Goal: Task Accomplishment & Management: Use online tool/utility

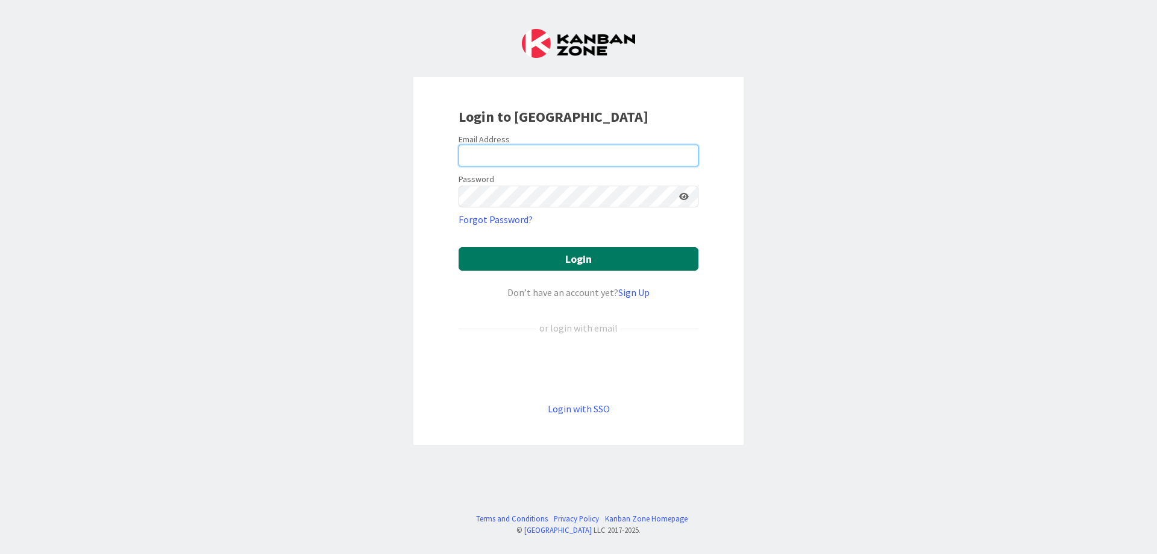
type input "[EMAIL_ADDRESS][DOMAIN_NAME]"
click at [566, 257] on button "Login" at bounding box center [578, 258] width 240 height 23
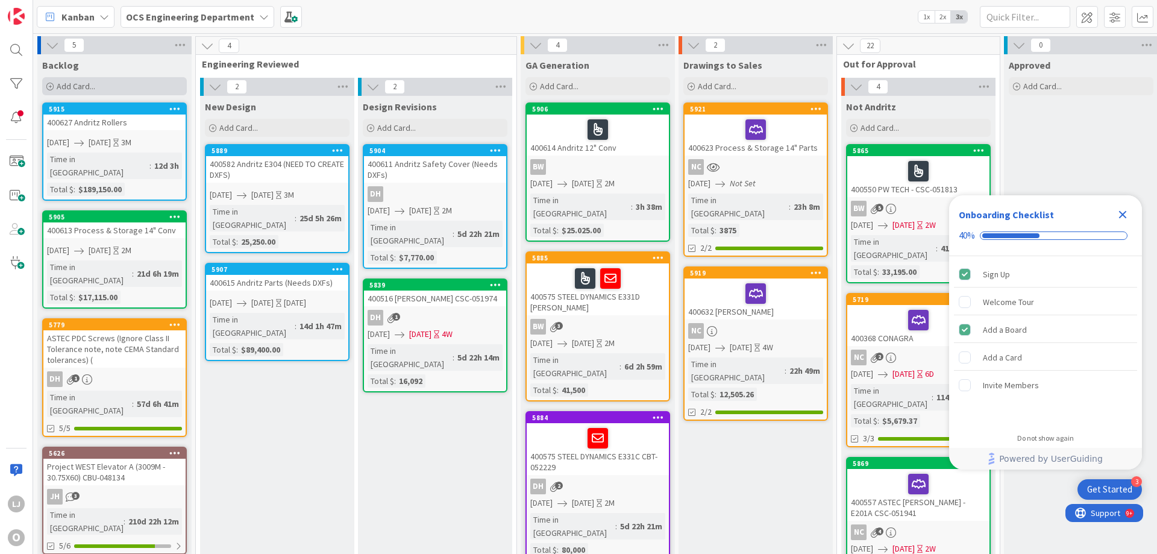
click at [76, 83] on span "Add Card..." at bounding box center [76, 86] width 39 height 11
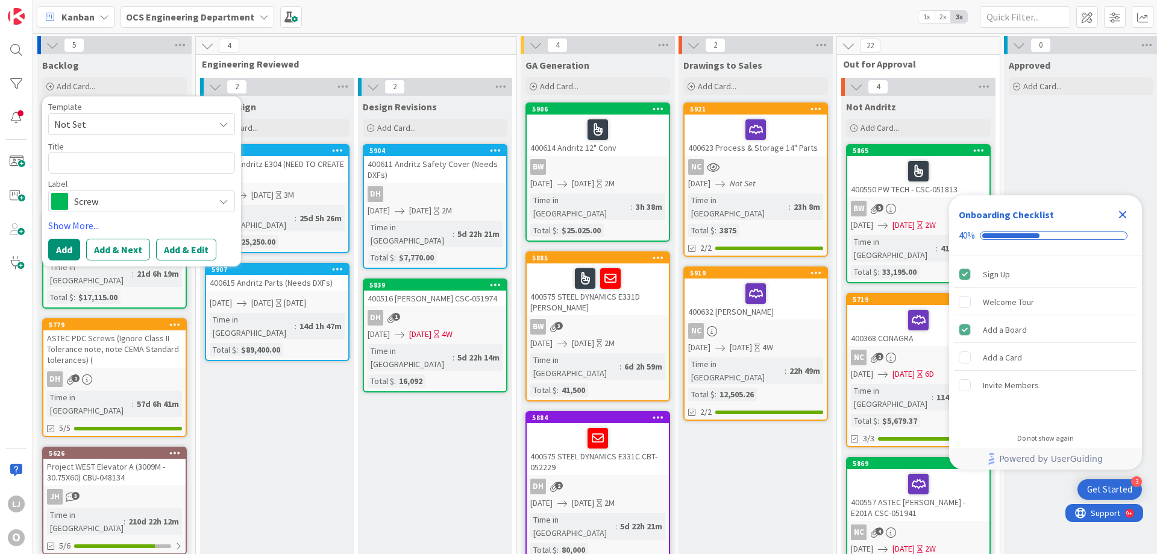
type textarea "x"
type textarea "4"
type textarea "x"
type textarea "40"
type textarea "x"
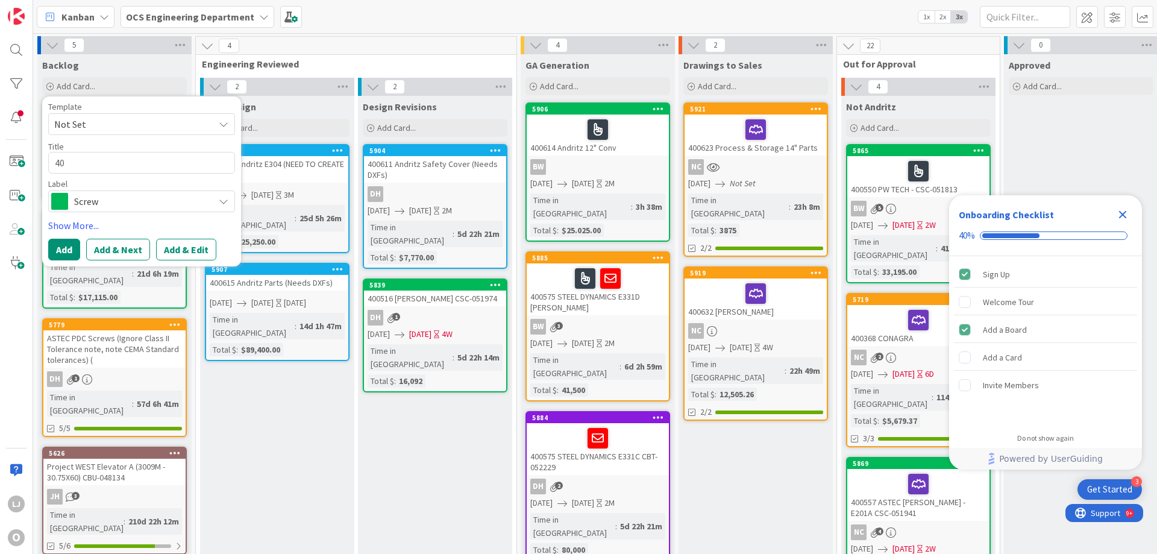
type textarea "400"
type textarea "x"
type textarea "4006"
type textarea "x"
type textarea "40063"
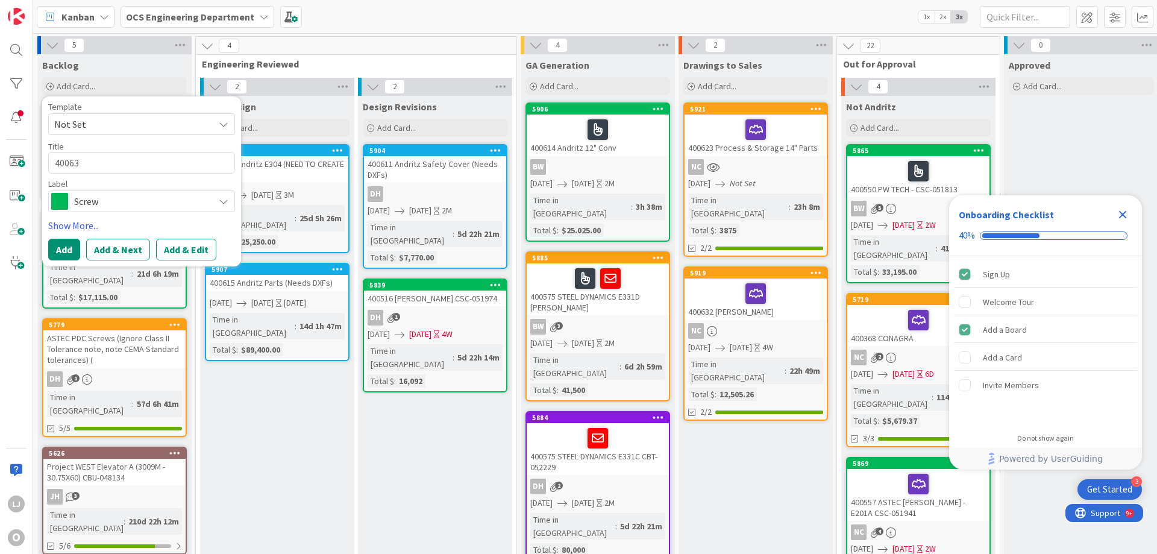
type textarea "x"
type textarea "400638"
type textarea "x"
type textarea "400638"
type textarea "x"
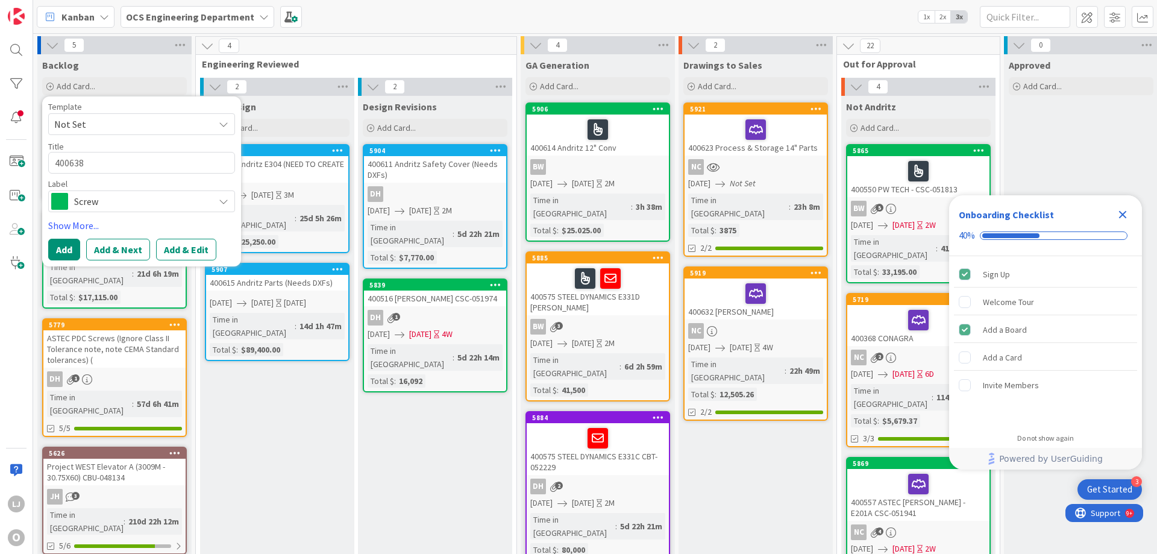
type textarea "400638"
type textarea "x"
type textarea "400638 S"
type textarea "x"
type textarea "400638 Se"
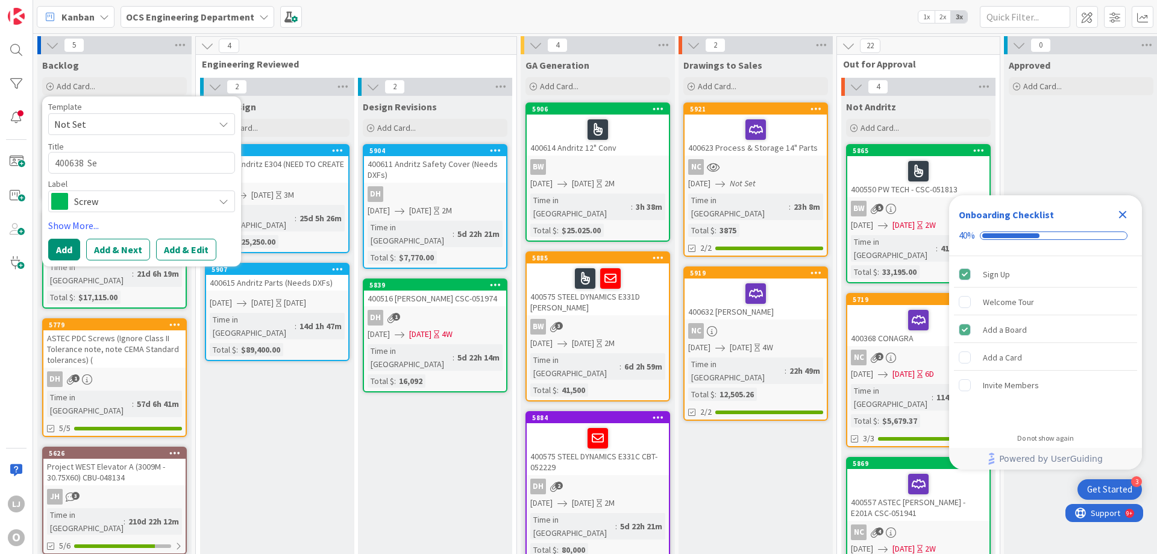
type textarea "x"
type textarea "400638 Sen"
type textarea "x"
type textarea "400638 Sent"
type textarea "x"
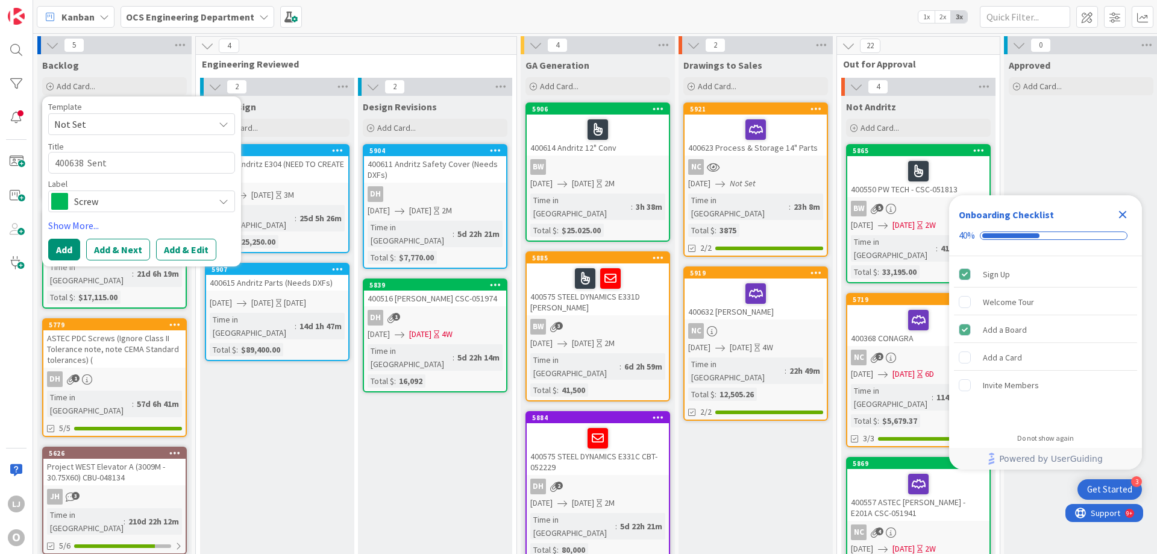
type textarea "400638 Sentr"
type textarea "x"
type textarea "400638 Sentri"
type textarea "x"
type textarea "400638 Sentrim"
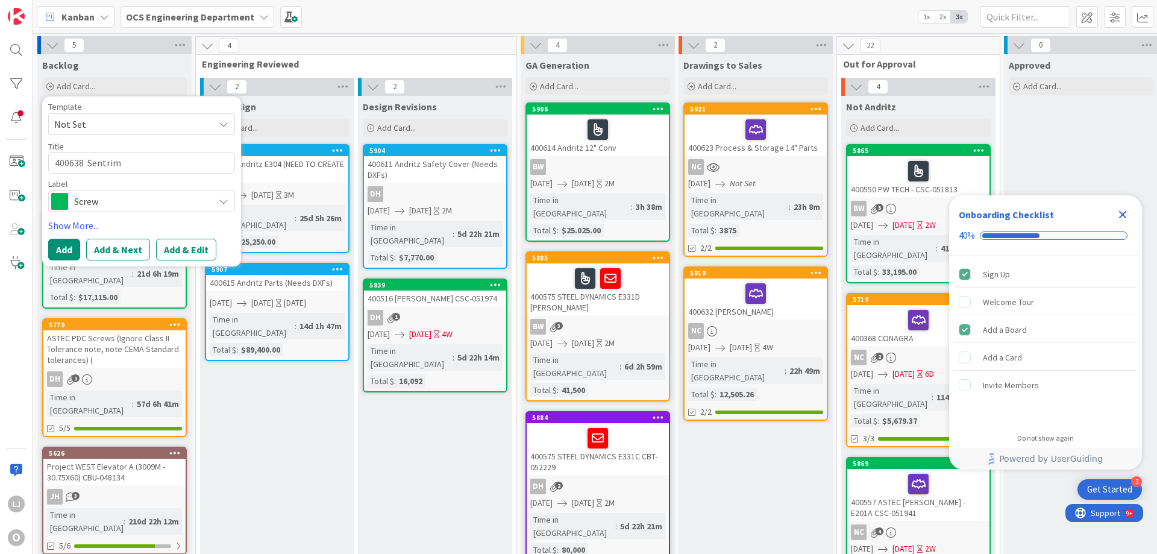
type textarea "x"
type textarea "400638 Sentrima"
type textarea "x"
type textarea "400638 Sentrimax"
type textarea "x"
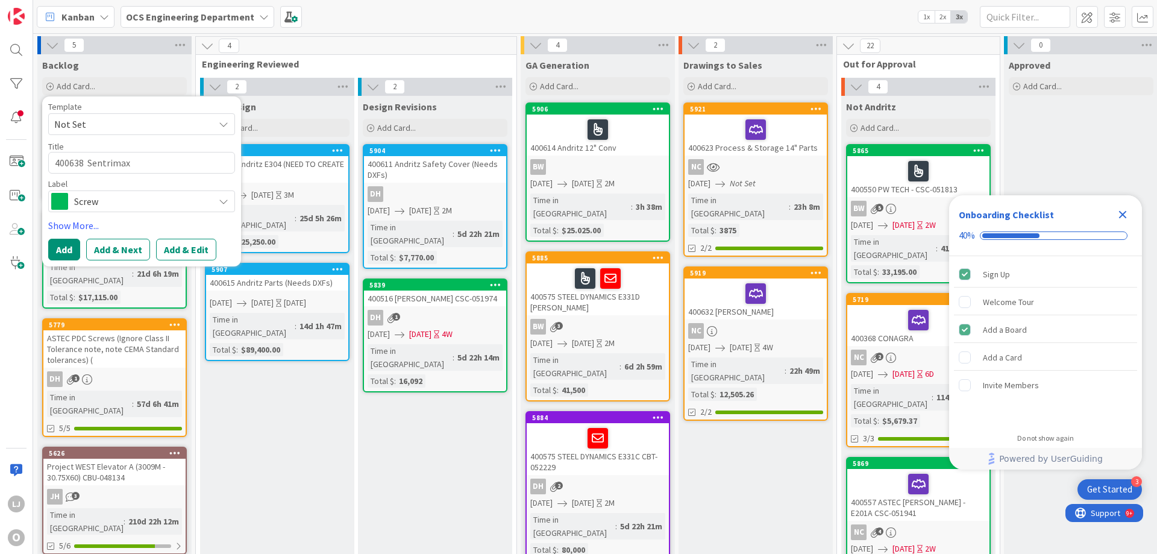
type textarea "400638 Sentrimax"
type textarea "x"
type textarea "400638 Sentrimax S"
type textarea "x"
type textarea "400638 Sentrimax Sh"
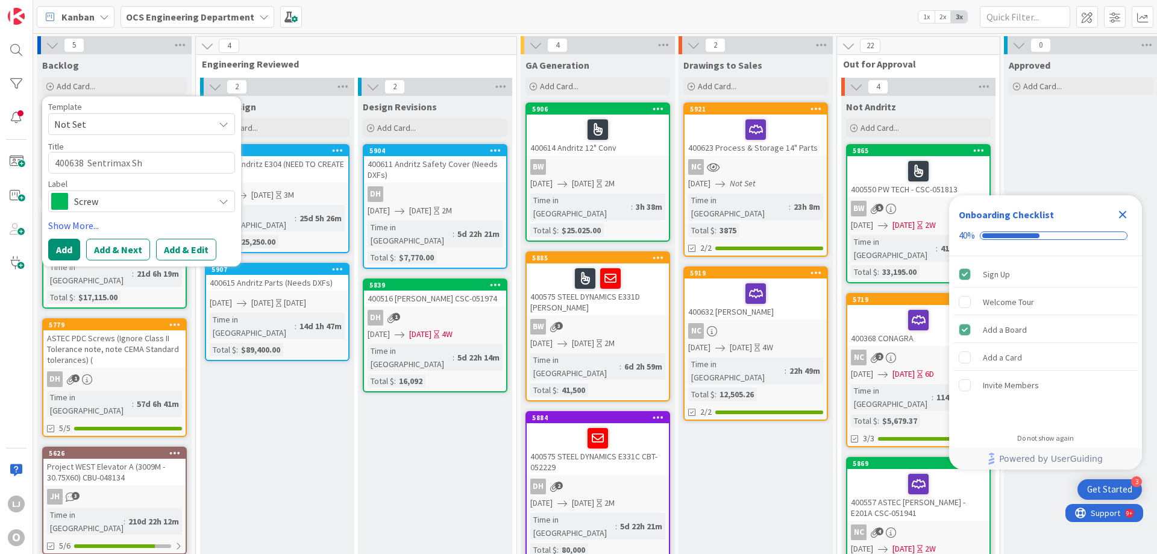
type textarea "x"
type textarea "400638 Sentrimax Sha"
type textarea "x"
type textarea "400638 Sentrimax Shaf"
type textarea "x"
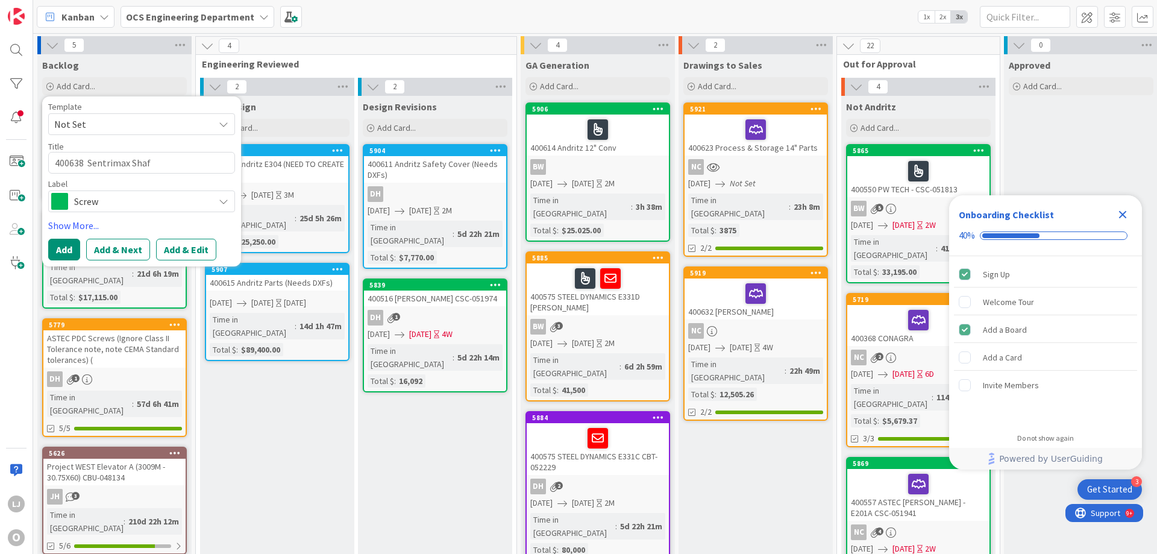
type textarea "400638 Sentrimax Shaft"
type textarea "x"
type textarea "400638 Sentrimax Shaf"
type textarea "x"
type textarea "400638 Sentrimax Sha"
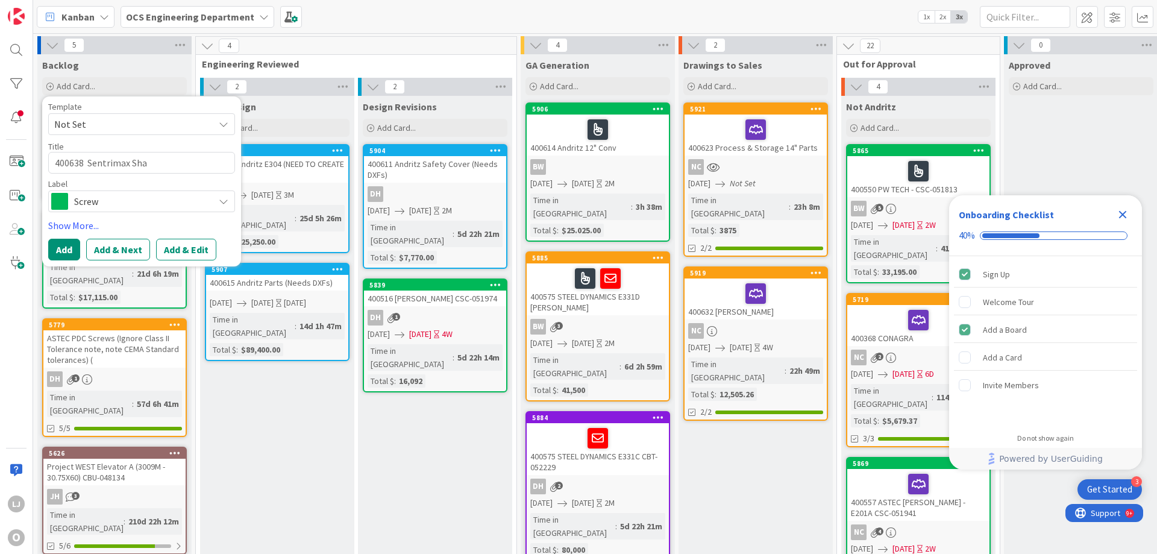
type textarea "x"
type textarea "400638 Sentrimax Sh"
type textarea "x"
type textarea "400638 Sentrimax S"
type textarea "x"
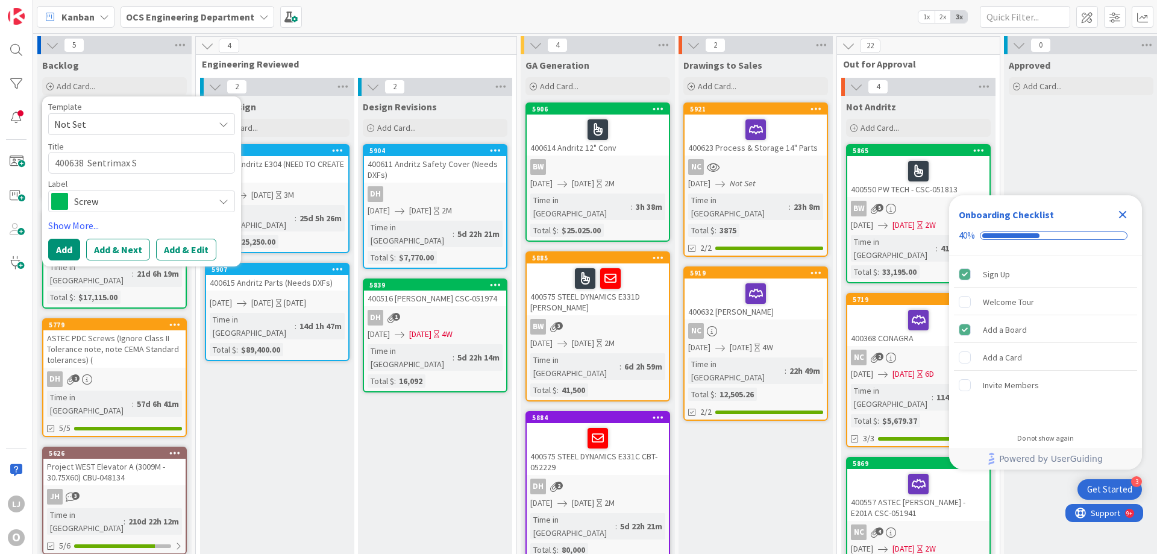
type textarea "400638 Sentrimax"
type textarea "x"
type textarea "400638 Sentrimax C"
type textarea "x"
type textarea "400638 Sentrimax Co"
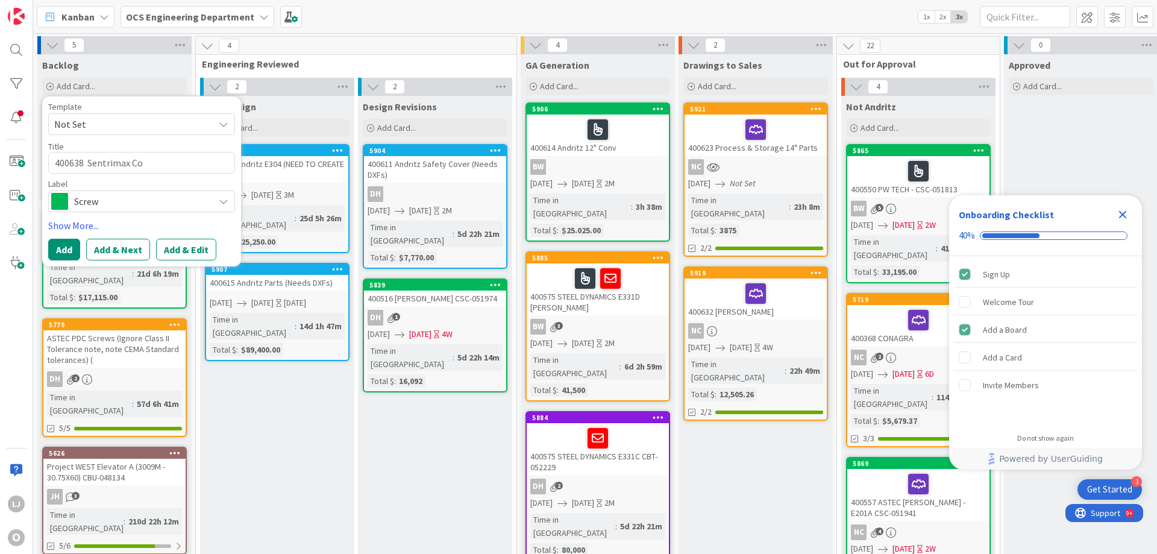
type textarea "x"
type textarea "400638 Sentrimax Con"
type textarea "x"
type textarea "400638 Sentrimax Conv"
type textarea "x"
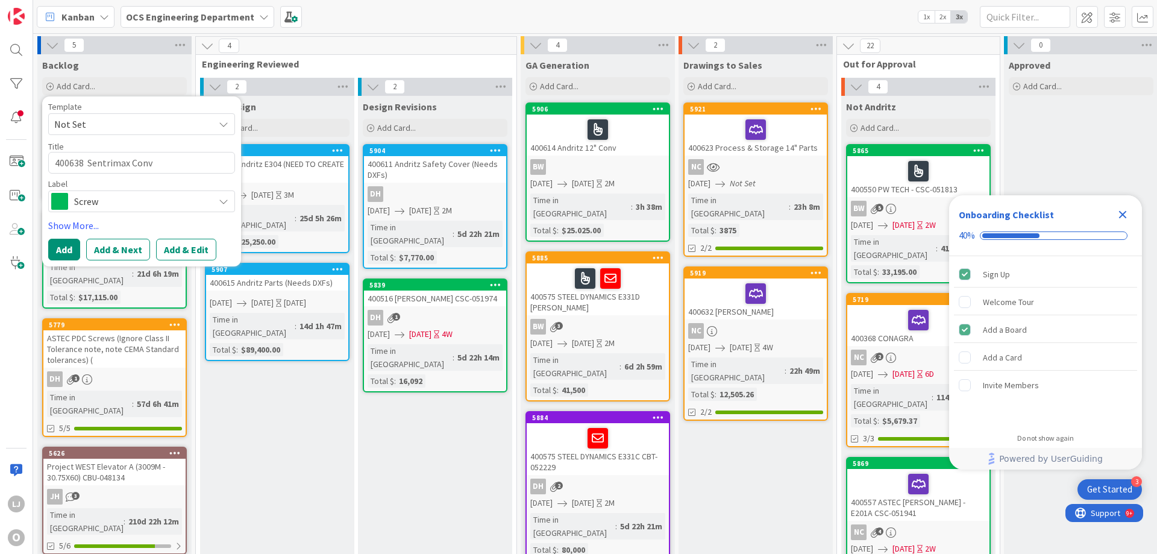
type textarea "400638 Sentrimax Con"
type textarea "x"
type textarea "400638 Sentrimax Co"
type textarea "x"
type textarea "400638 Sentrimax C"
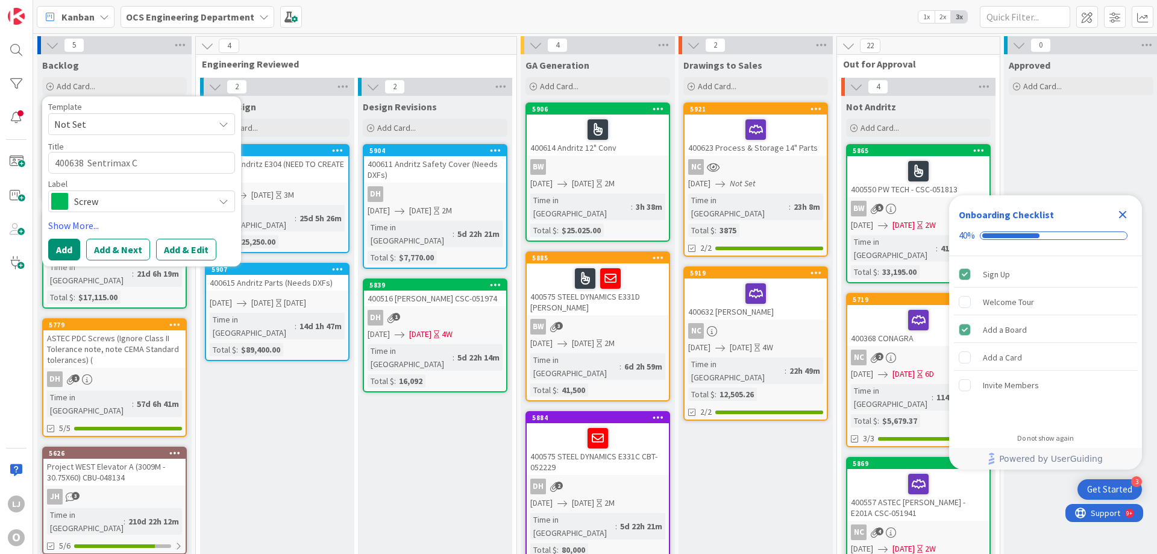
type textarea "x"
type textarea "400638 Sentrimax"
type textarea "x"
type textarea "400638 Sentrimax S"
type textarea "x"
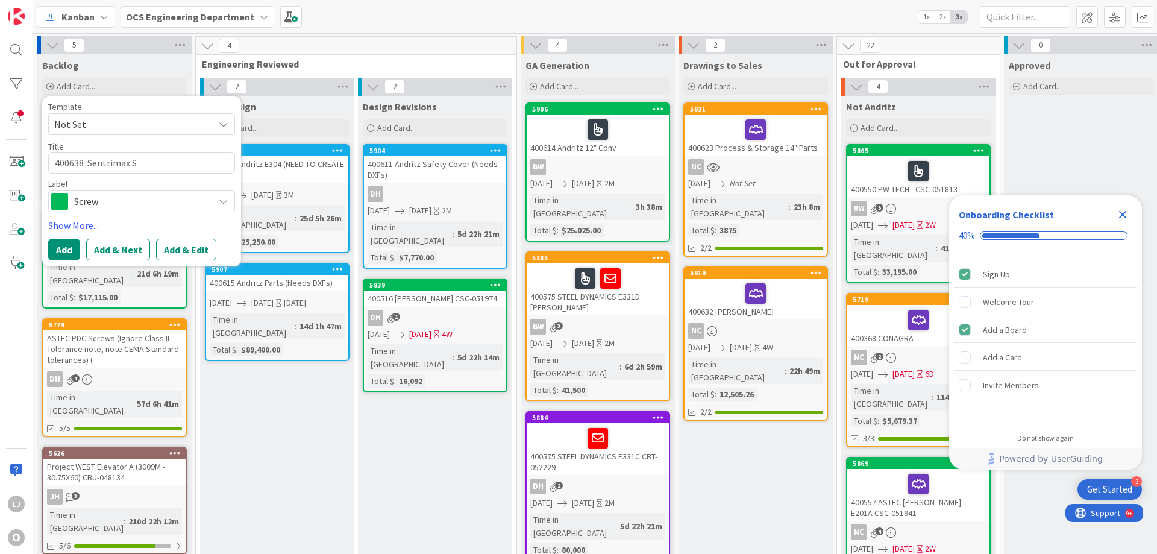
type textarea "400638 Sentrimax Sh"
type textarea "x"
type textarea "400638 Sentrimax Sha"
type textarea "x"
type textarea "400638 Sentrimax Shaft"
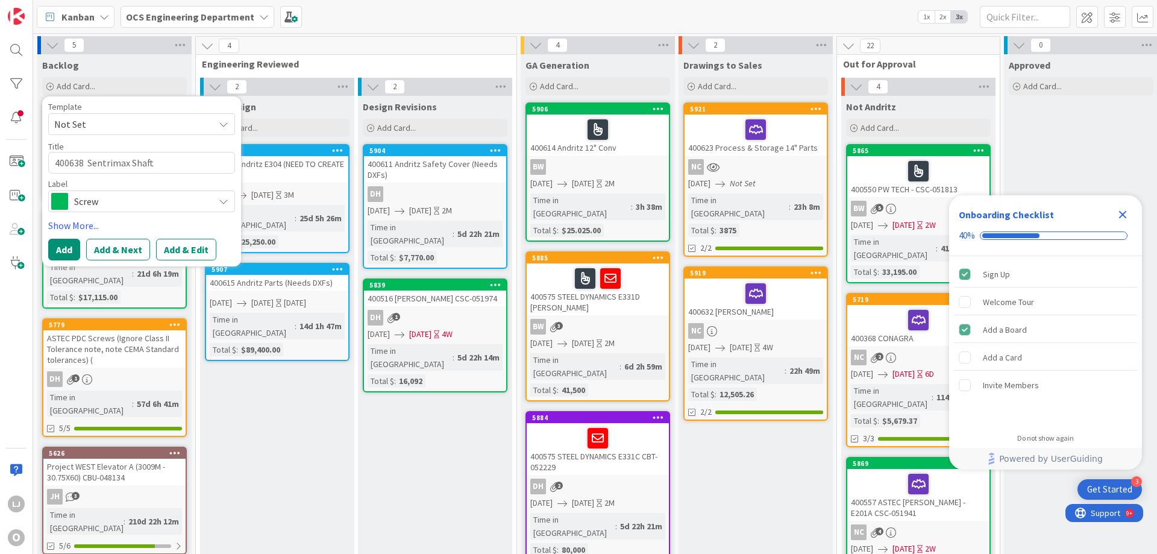
type textarea "x"
type textarea "400638 Sentrimax Shaftl"
type textarea "x"
type textarea "400638 Sentrimax Shaftle"
type textarea "x"
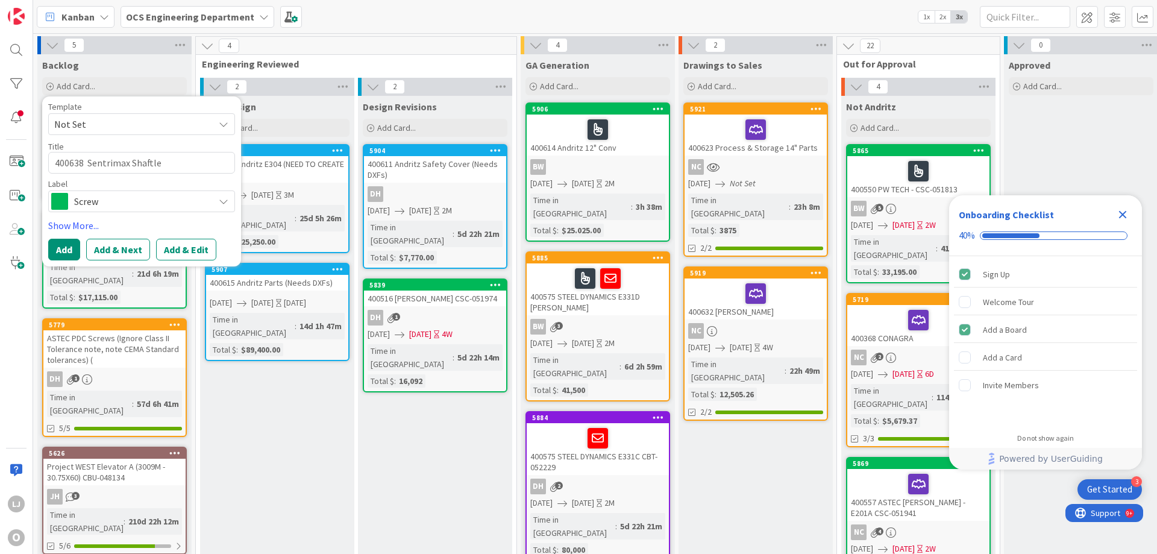
type textarea "400638 Sentrimax Shaftles"
type textarea "x"
type textarea "400638 Sentrimax Shaftless"
type textarea "x"
type textarea "400638 Sentrimax Shaftless"
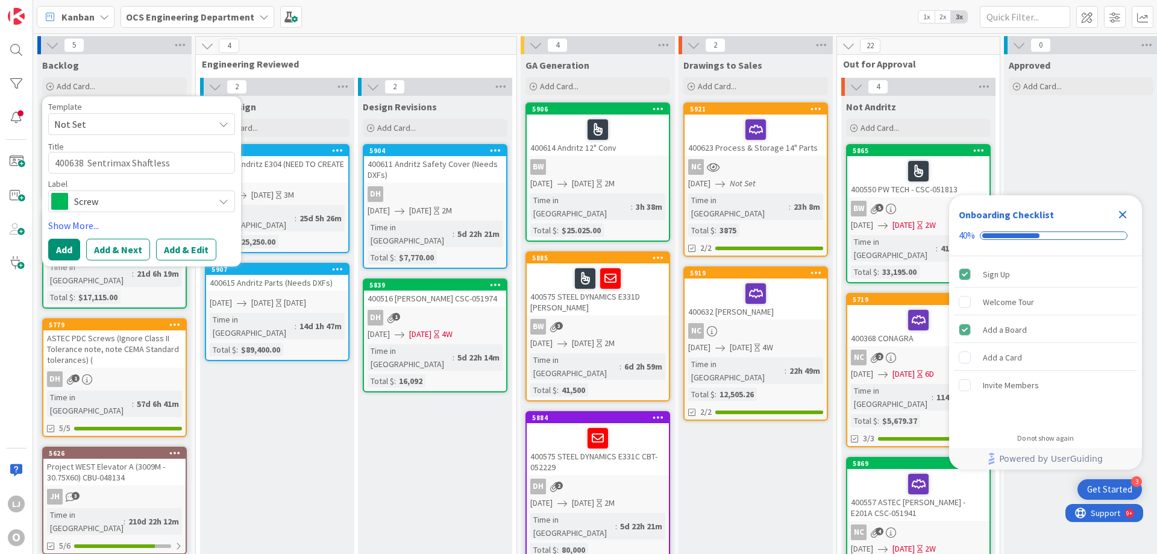
type textarea "x"
type textarea "400638 Sentrimax Shaftless C"
type textarea "x"
type textarea "400638 Sentrimax Shaftless Co"
type textarea "x"
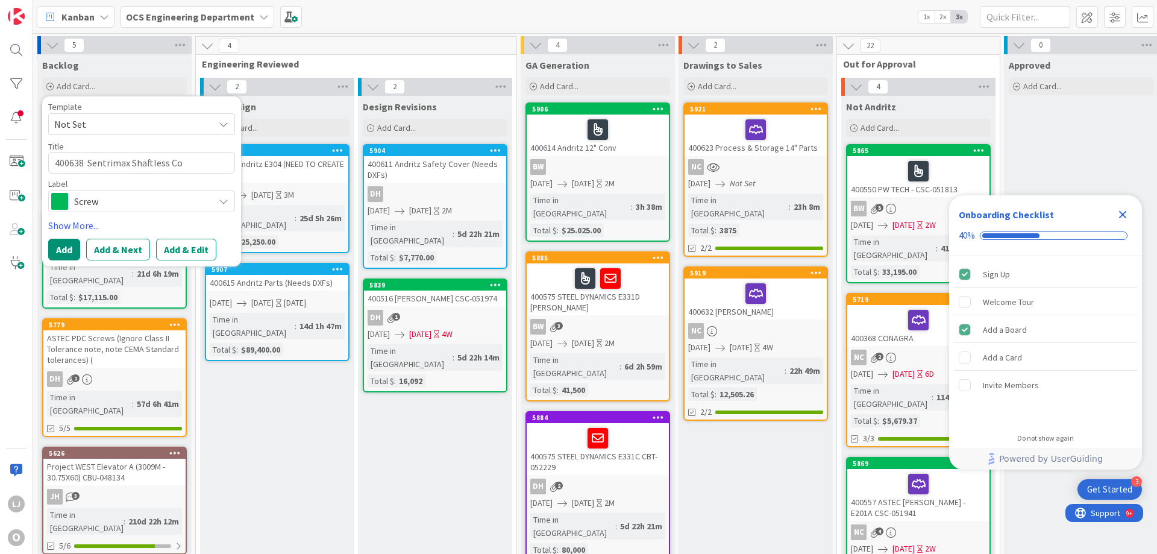
type textarea "400638 Sentrimax Shaftless Con"
type textarea "x"
type textarea "400638 Sentrimax Shaftless Conv"
click at [66, 244] on button "Add" at bounding box center [64, 250] width 32 height 22
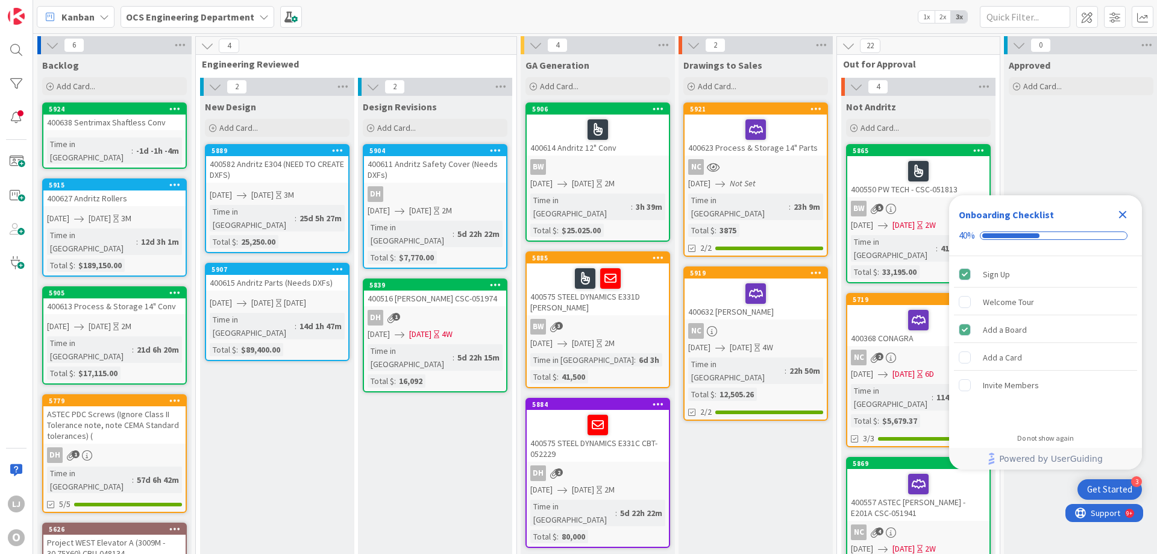
click at [90, 129] on div "400638 Sentrimax Shaftless Conv" at bounding box center [114, 122] width 142 height 16
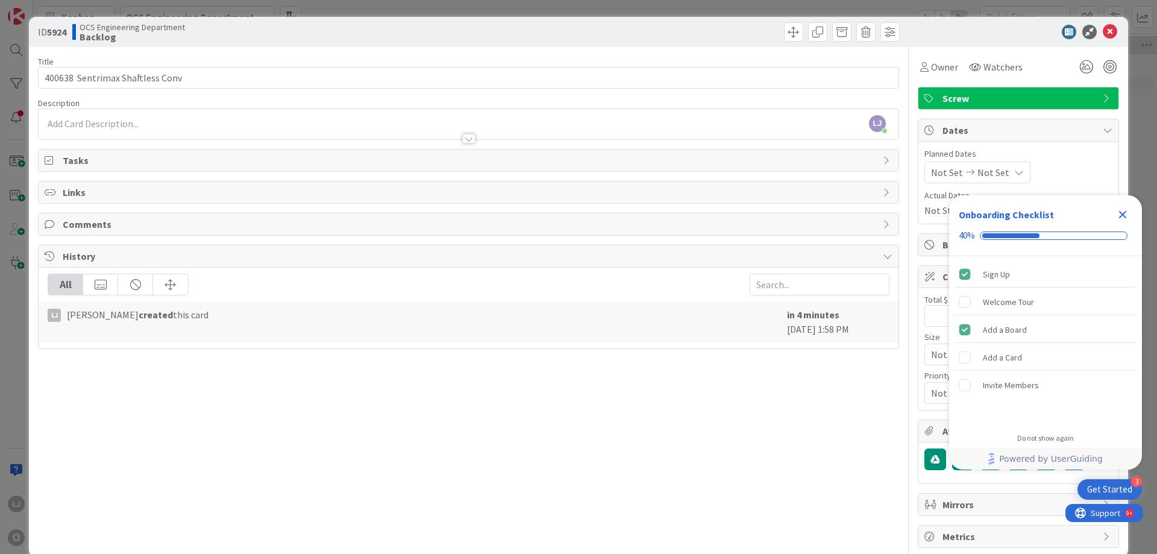
click at [1120, 215] on icon "Close Checklist" at bounding box center [1123, 215] width 8 height 8
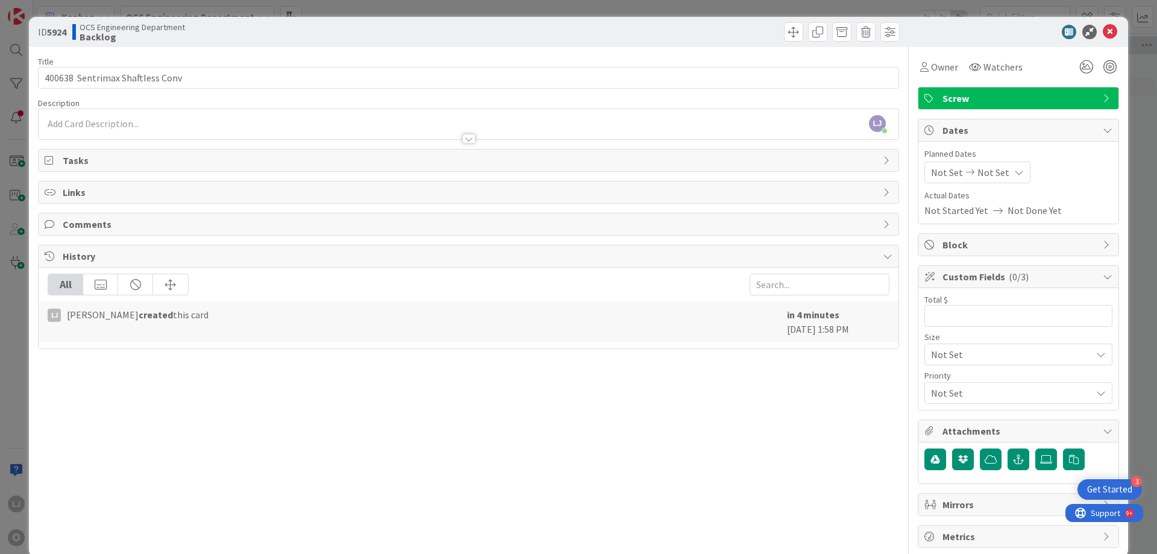
click at [941, 170] on span "Not Set" at bounding box center [947, 172] width 32 height 14
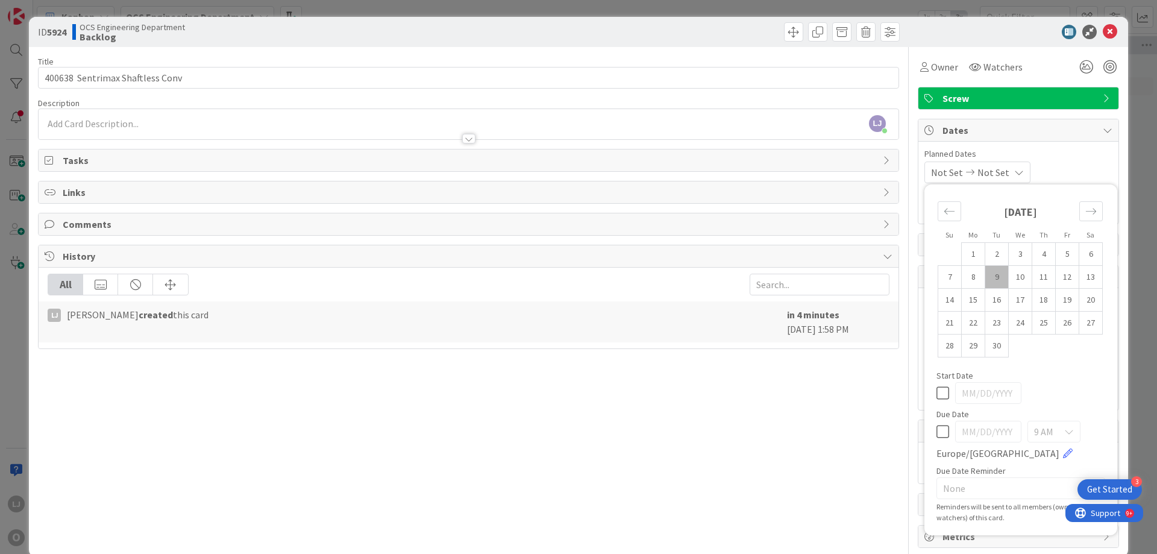
click at [985, 277] on td "9" at bounding box center [996, 277] width 23 height 23
type input "[DATE]"
click at [997, 171] on span "Not Set" at bounding box center [990, 172] width 32 height 14
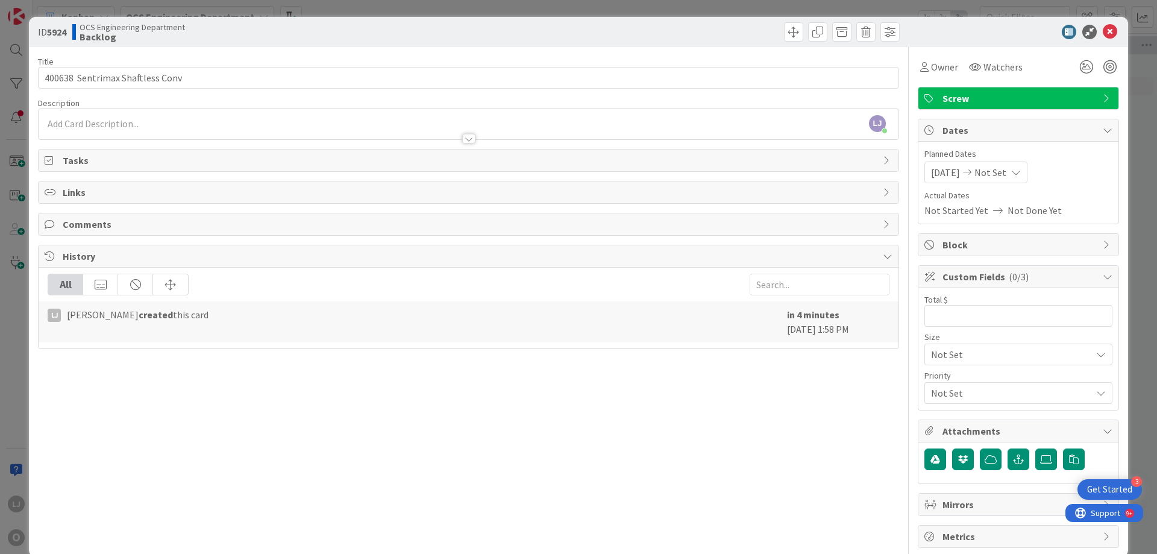
click at [1020, 176] on icon at bounding box center [1016, 172] width 10 height 10
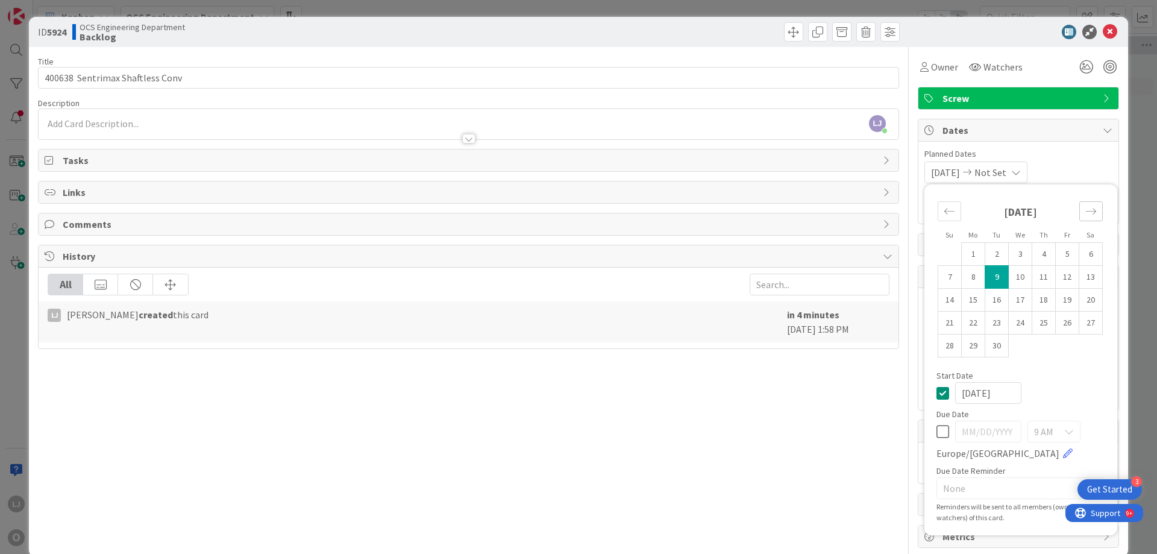
click at [1085, 212] on icon "Move forward to switch to the next month." at bounding box center [1090, 210] width 11 height 11
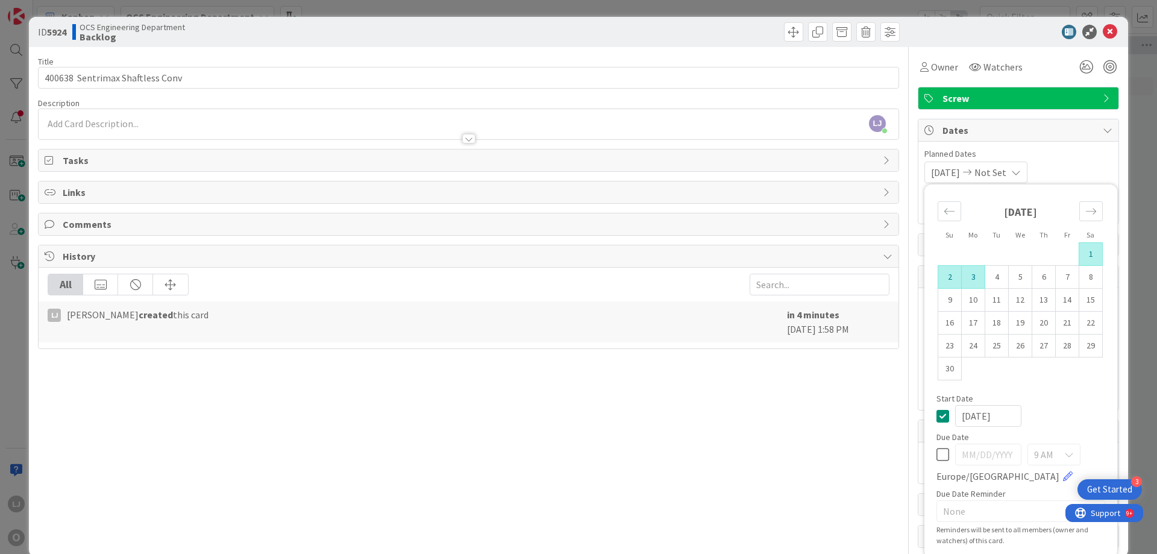
click at [963, 275] on td "3" at bounding box center [972, 277] width 23 height 23
type input "[DATE]"
click at [1080, 157] on span "Planned Dates" at bounding box center [1018, 154] width 188 height 13
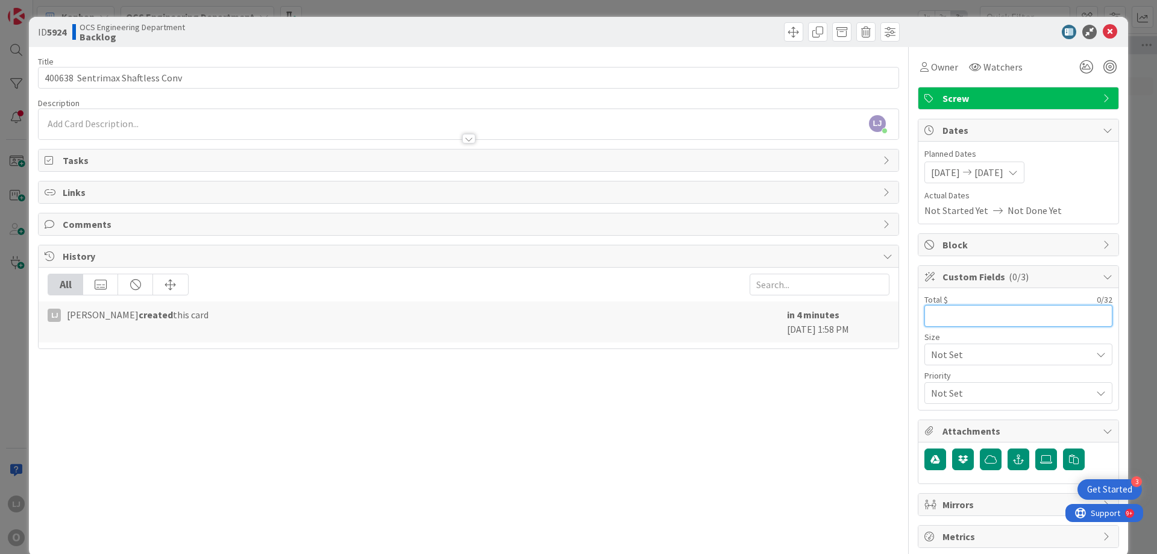
click at [928, 314] on input "text" at bounding box center [1018, 316] width 188 height 22
type input "$44,150.00"
click at [1102, 27] on icon at bounding box center [1109, 32] width 14 height 14
